Goal: Task Accomplishment & Management: Manage account settings

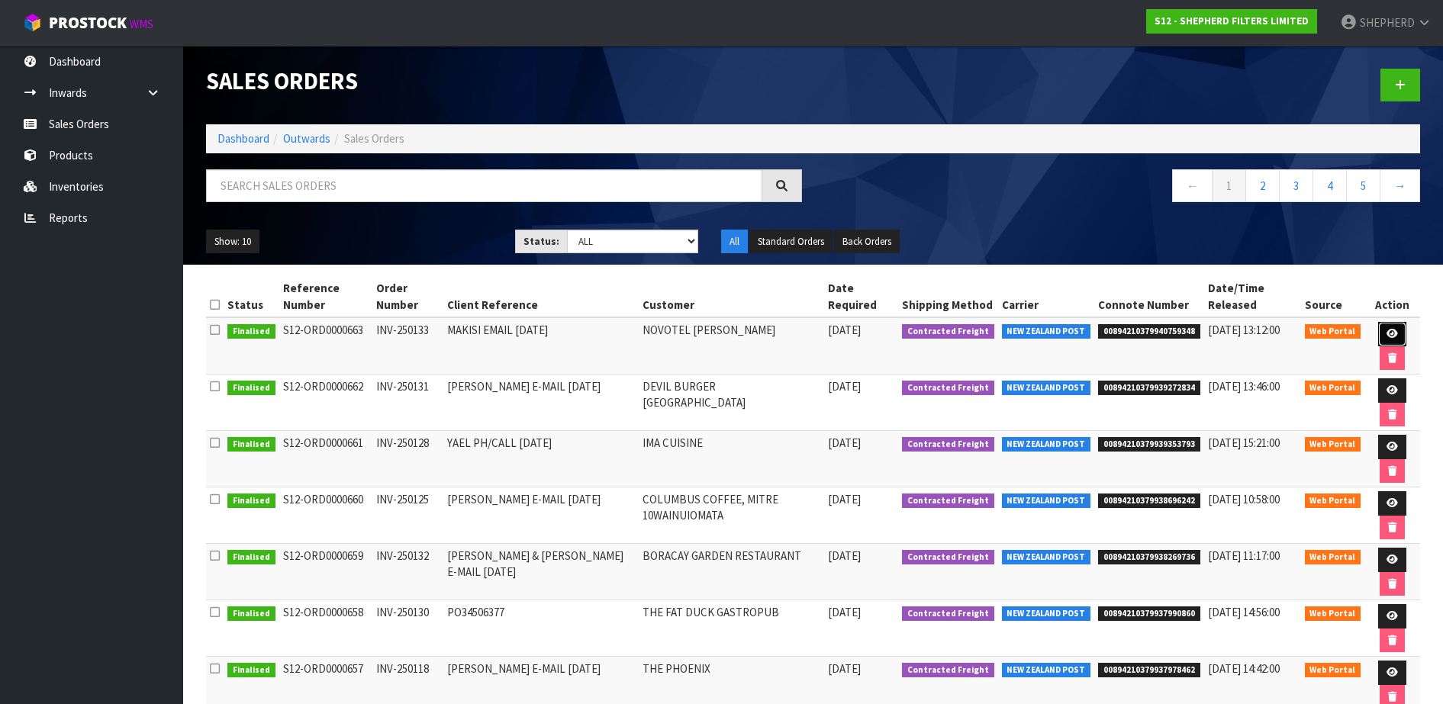
click at [1388, 333] on icon at bounding box center [1391, 334] width 11 height 10
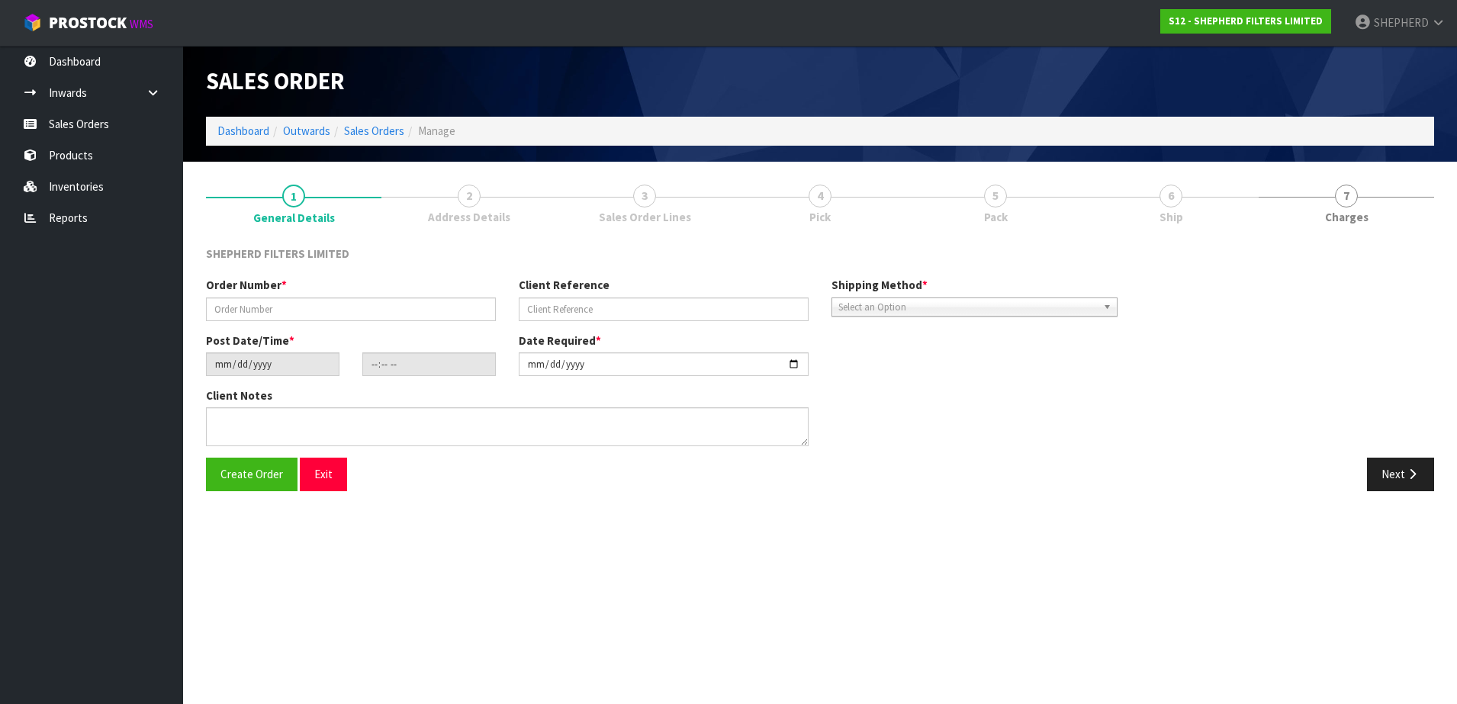
type input "INV-250133"
type input "MAKISI EMAIL [DATE]"
type input "[DATE]"
type input "16:57:00.000"
type input "[DATE]"
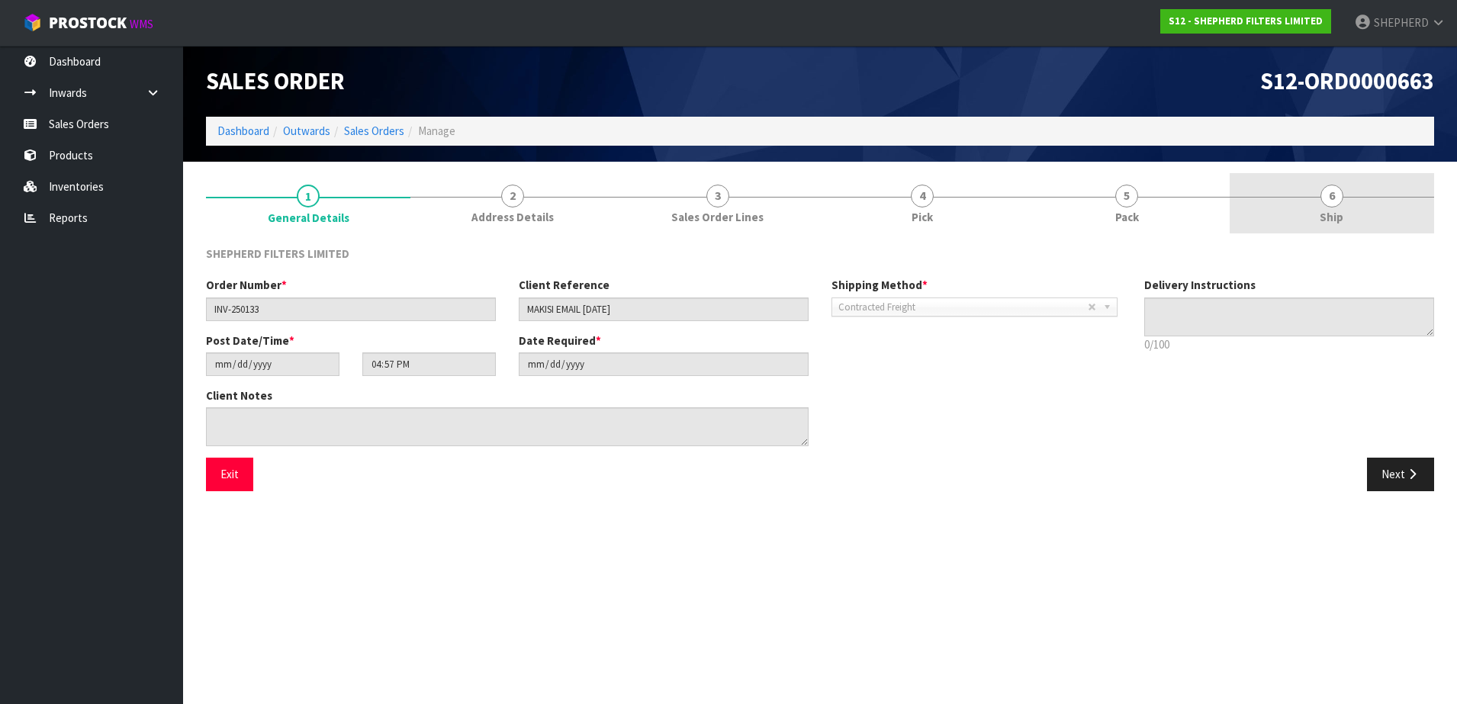
click at [1334, 196] on span "6" at bounding box center [1332, 196] width 23 height 23
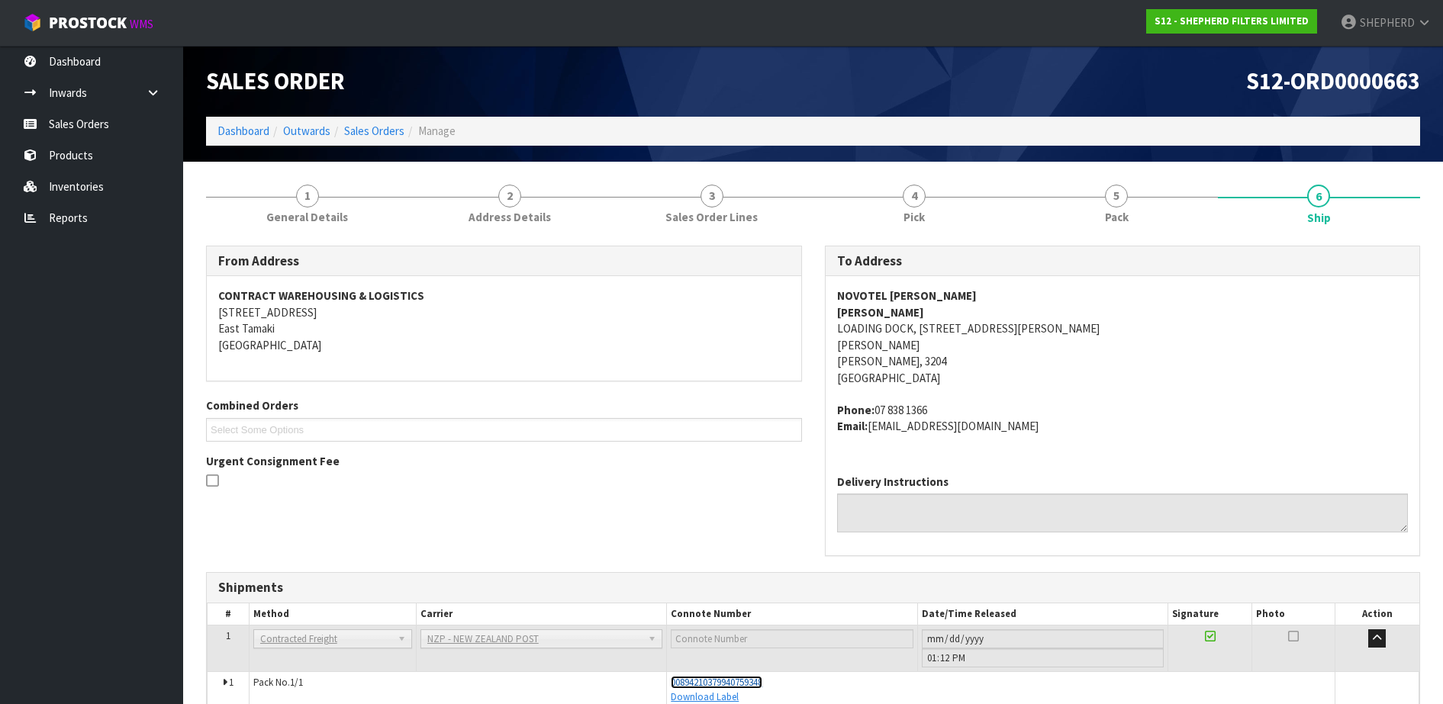
click at [762, 679] on span "00894210379940759348" at bounding box center [717, 682] width 92 height 13
